Goal: Task Accomplishment & Management: Manage account settings

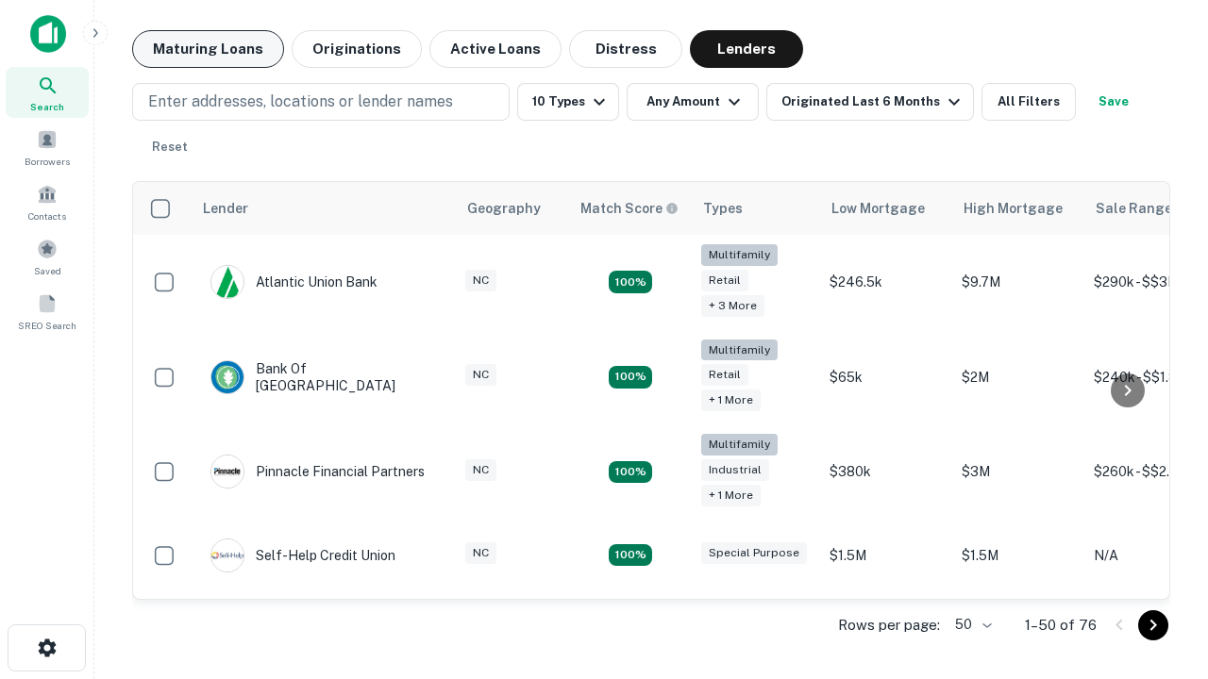
click at [208, 49] on button "Maturing Loans" at bounding box center [208, 49] width 152 height 38
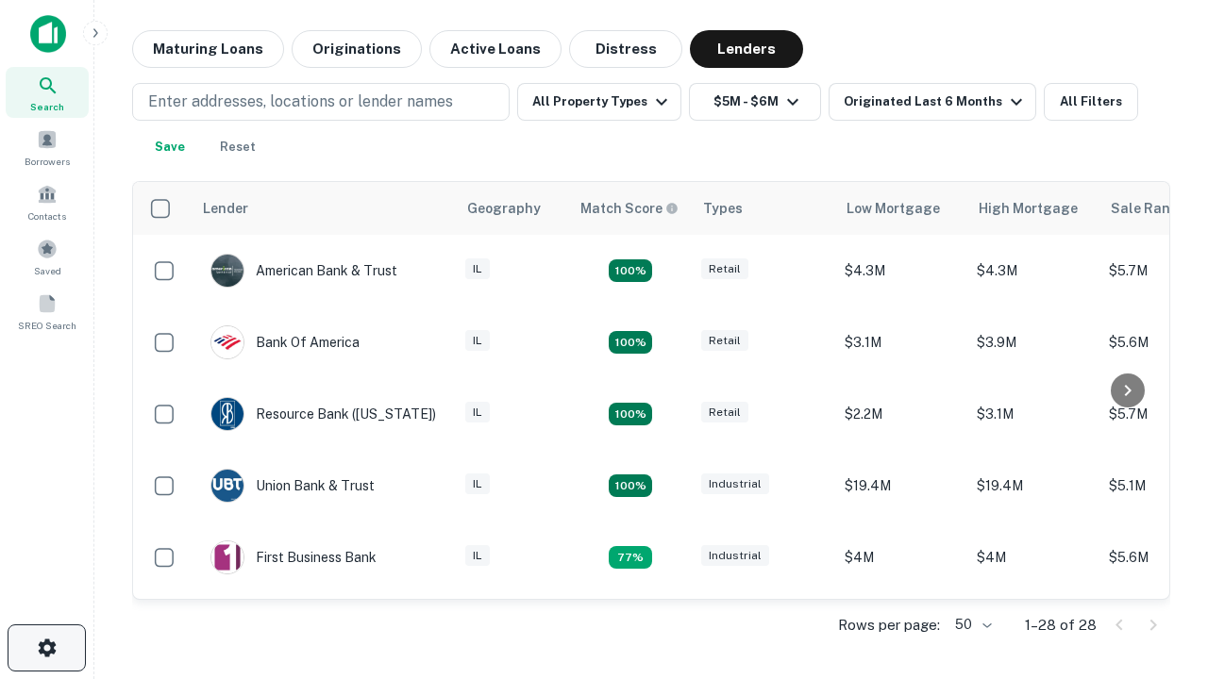
click at [46, 648] on icon "button" at bounding box center [47, 648] width 23 height 23
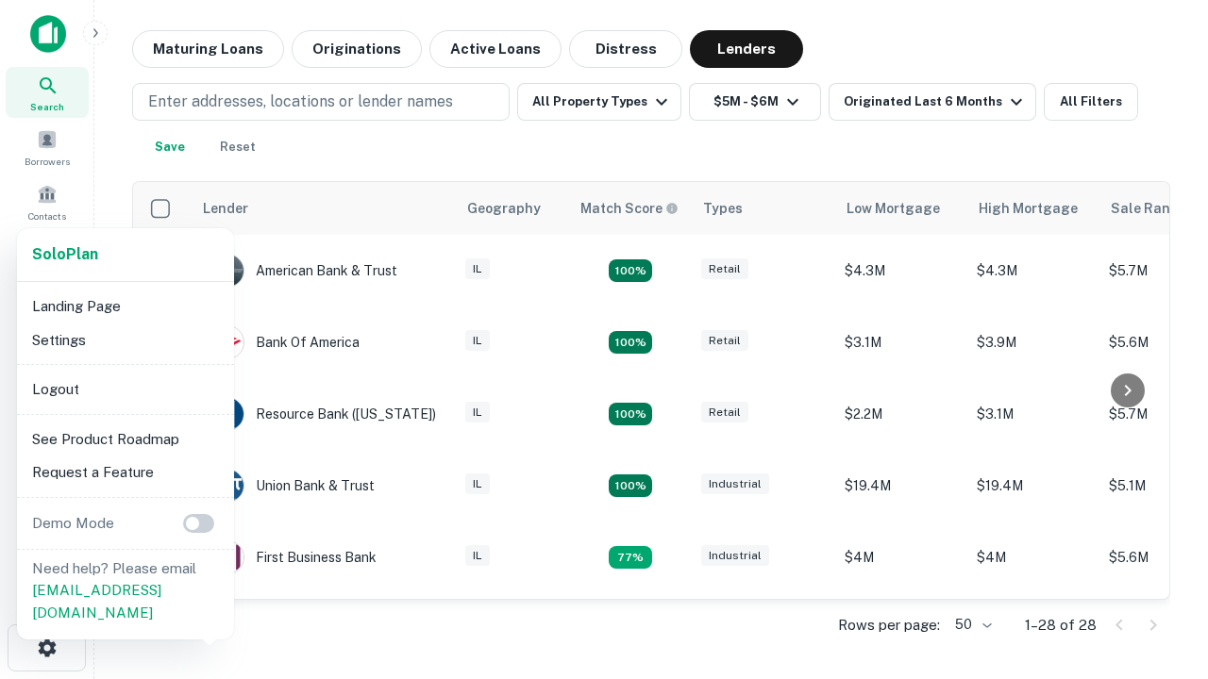
click at [125, 389] on li "Logout" at bounding box center [126, 390] width 202 height 34
